Goal: Task Accomplishment & Management: Use online tool/utility

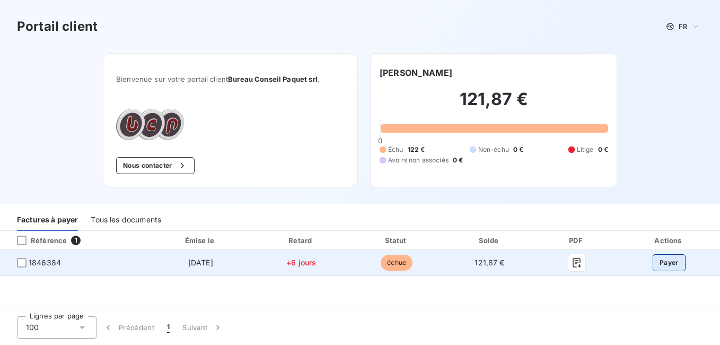
click at [670, 264] on button "Payer" at bounding box center [669, 262] width 33 height 17
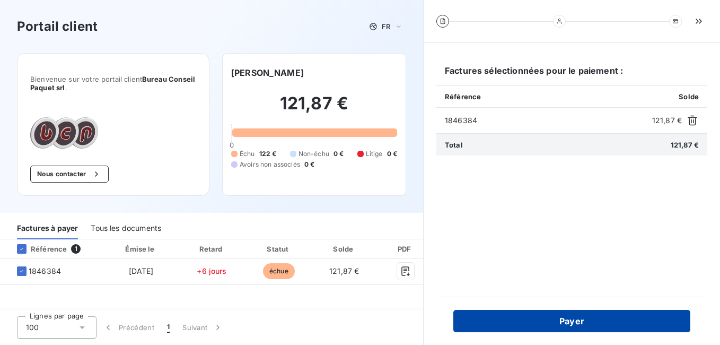
click at [568, 321] on button "Payer" at bounding box center [571, 321] width 237 height 22
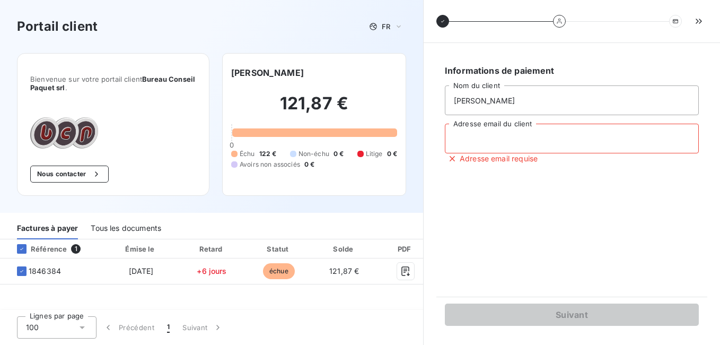
click at [491, 140] on input "Adresse email du client" at bounding box center [572, 139] width 254 height 30
type input "reppucci.sabrina@live.be"
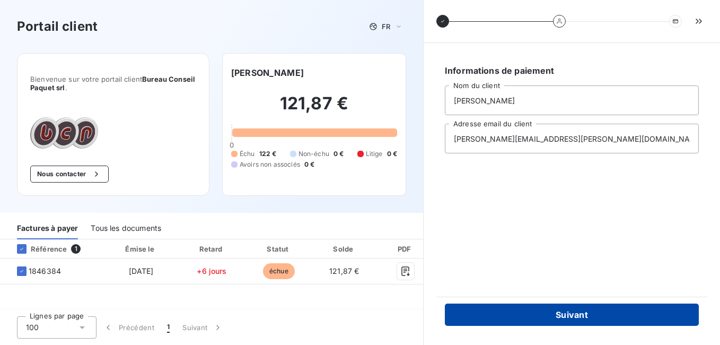
click at [596, 318] on button "Suivant" at bounding box center [572, 314] width 254 height 22
